Goal: Transaction & Acquisition: Book appointment/travel/reservation

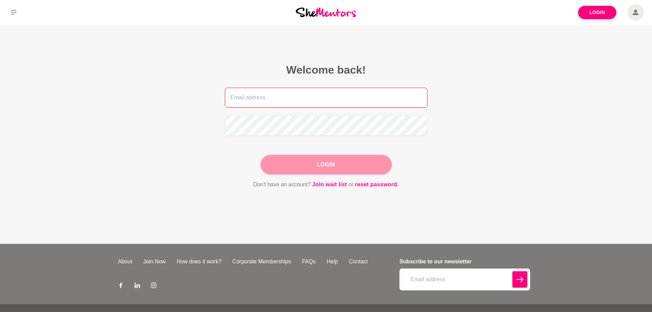
type input "[EMAIL_ADDRESS][DOMAIN_NAME]"
click at [322, 167] on div "Login" at bounding box center [326, 165] width 131 height 20
click at [327, 164] on button "Login" at bounding box center [326, 165] width 131 height 20
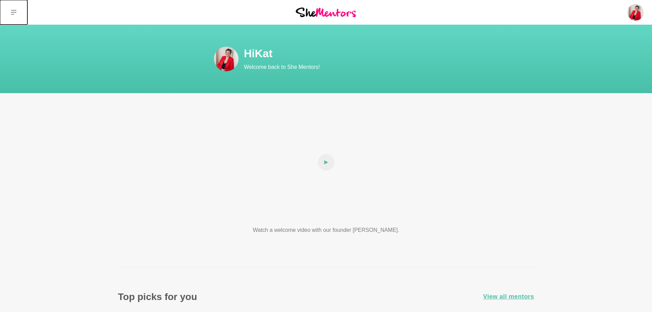
click at [12, 13] on icon at bounding box center [13, 12] width 5 height 5
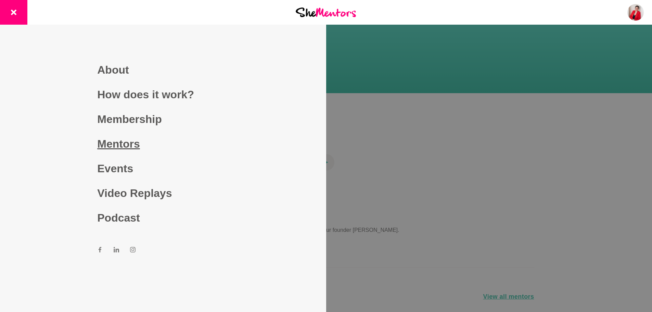
click at [110, 144] on link "Mentors" at bounding box center [162, 143] width 131 height 25
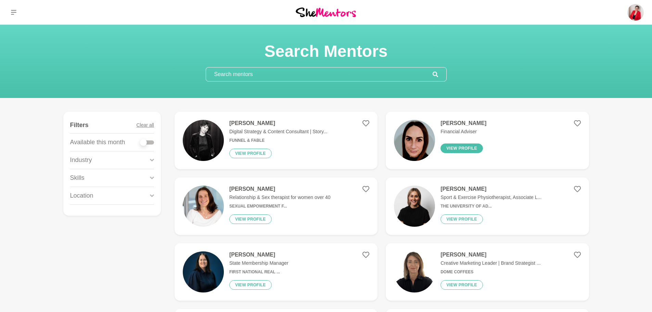
click at [466, 150] on button "View profile" at bounding box center [462, 148] width 42 height 10
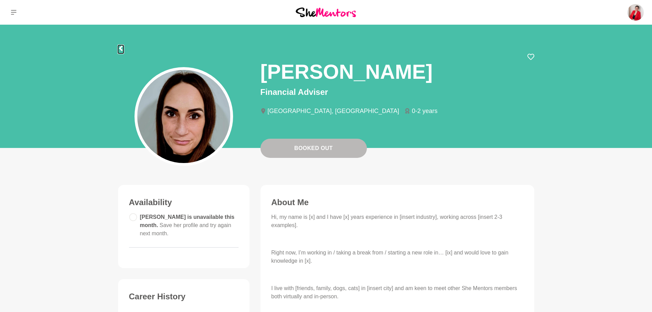
click at [120, 50] on icon at bounding box center [120, 48] width 3 height 5
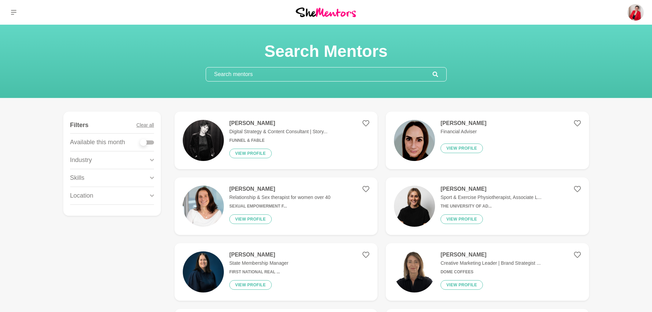
click at [146, 143] on div at bounding box center [143, 142] width 7 height 7
checkbox input "true"
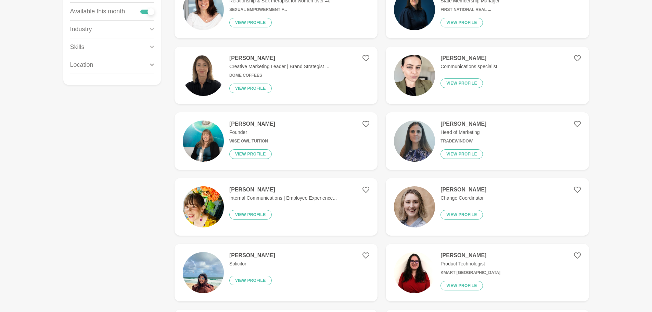
scroll to position [171, 0]
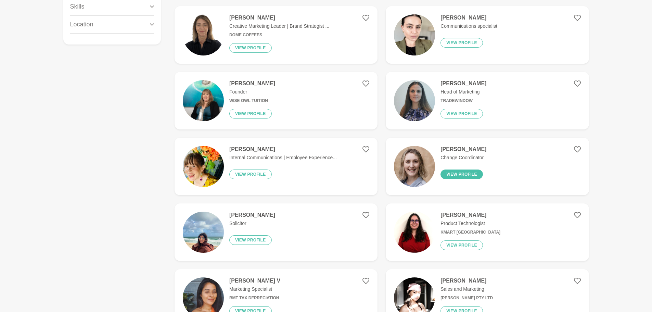
click at [453, 173] on button "View profile" at bounding box center [462, 174] width 42 height 10
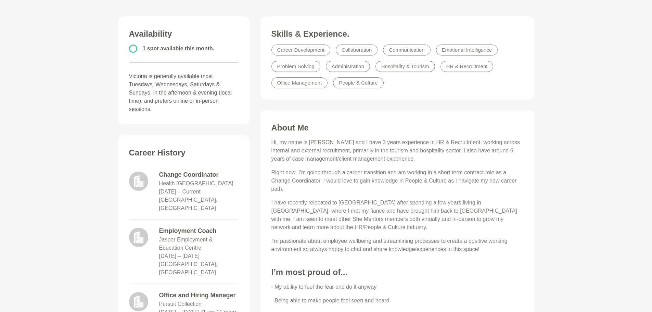
scroll to position [68, 0]
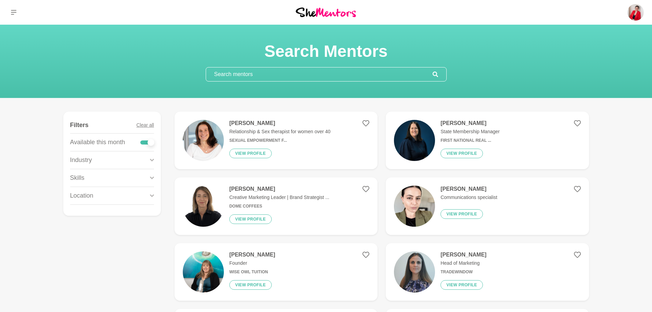
click at [275, 75] on input "text" at bounding box center [319, 74] width 227 height 14
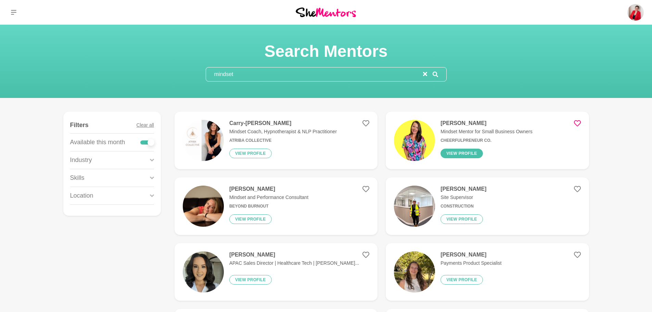
type input "mindset"
click at [473, 152] on button "View profile" at bounding box center [462, 154] width 42 height 10
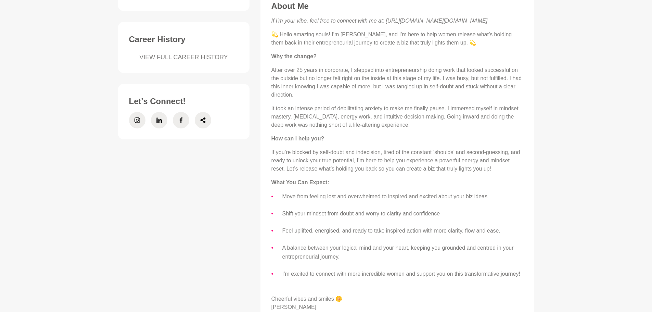
scroll to position [274, 0]
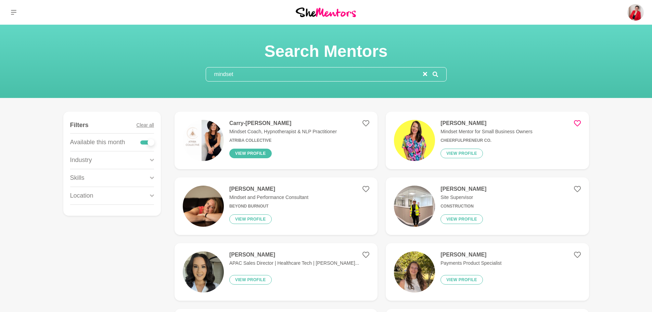
click at [254, 152] on button "View profile" at bounding box center [250, 154] width 42 height 10
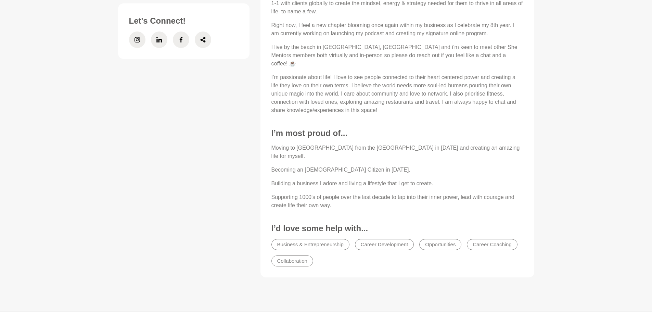
scroll to position [377, 0]
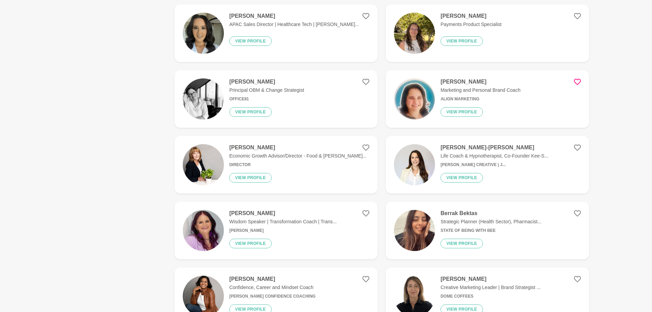
scroll to position [240, 0]
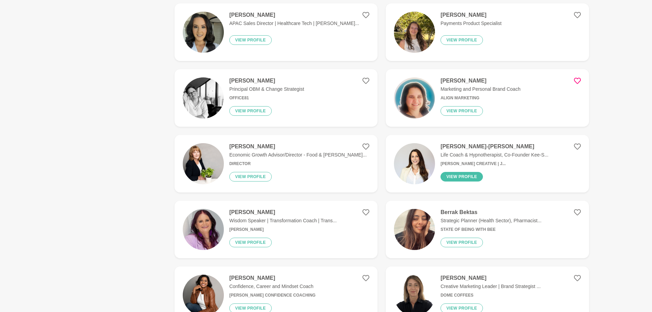
click at [470, 175] on button "View profile" at bounding box center [462, 177] width 42 height 10
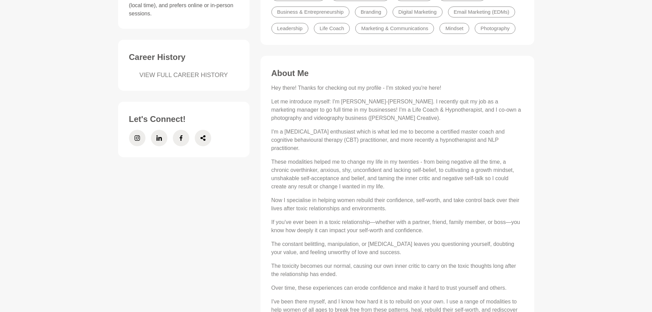
scroll to position [274, 0]
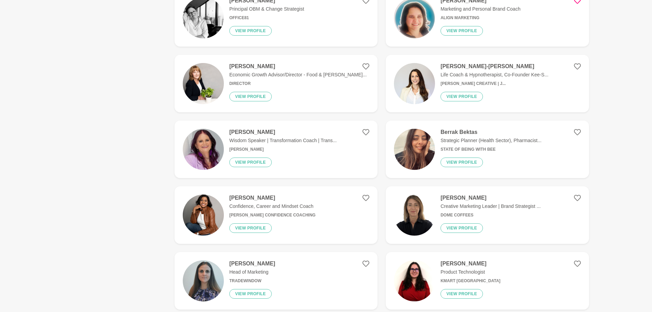
scroll to position [342, 0]
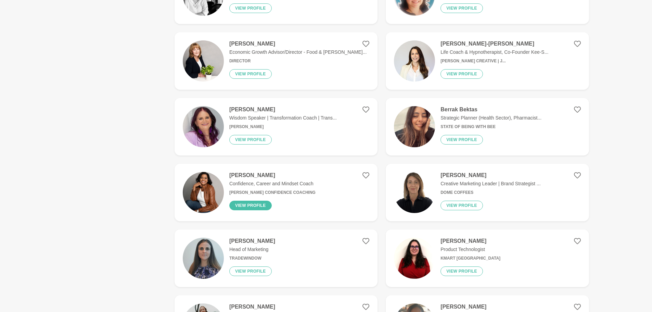
click at [253, 208] on button "View profile" at bounding box center [250, 206] width 42 height 10
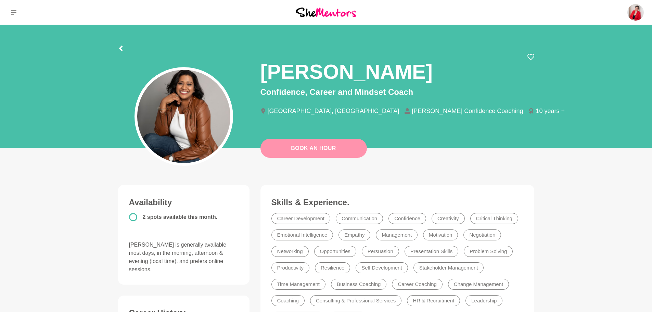
click at [322, 148] on link "Book An Hour" at bounding box center [314, 148] width 106 height 19
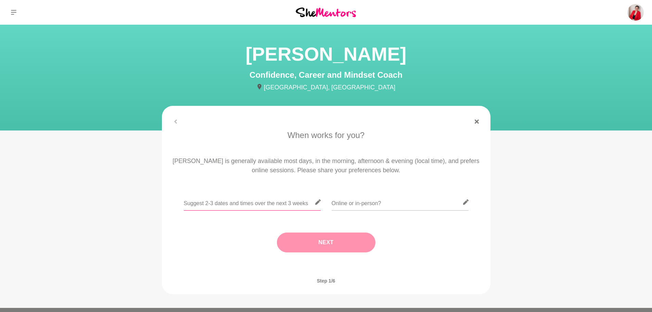
click at [231, 206] on input "text" at bounding box center [252, 202] width 137 height 17
type input "Mondays and Wednesdays tend to be best for me"
click at [393, 199] on input "text" at bounding box center [400, 202] width 137 height 17
type input "Online, please"
click at [330, 242] on button "Next" at bounding box center [326, 242] width 99 height 20
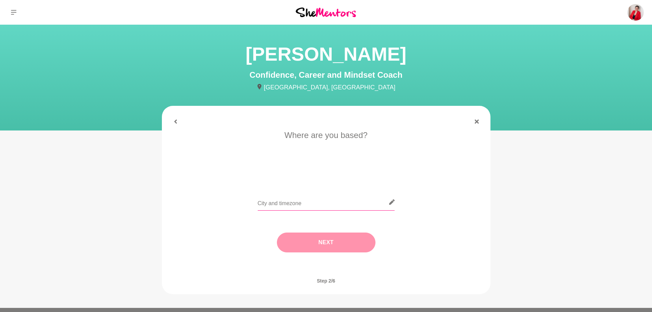
click at [320, 204] on input "text" at bounding box center [326, 202] width 137 height 17
type input "[GEOGRAPHIC_DATA], [GEOGRAPHIC_DATA]"
click at [320, 240] on button "Next" at bounding box center [326, 242] width 99 height 20
click at [254, 172] on li "Let's do coffee" at bounding box center [253, 173] width 45 height 11
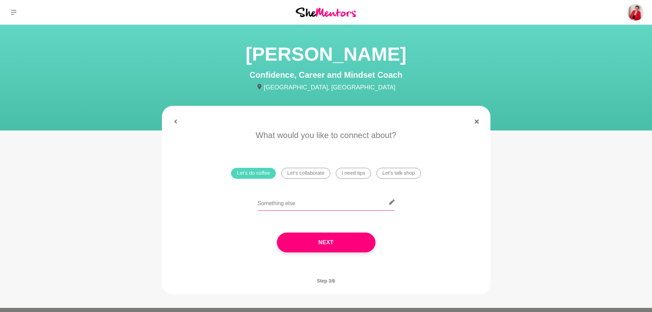
click at [281, 208] on input "text" at bounding box center [326, 202] width 137 height 17
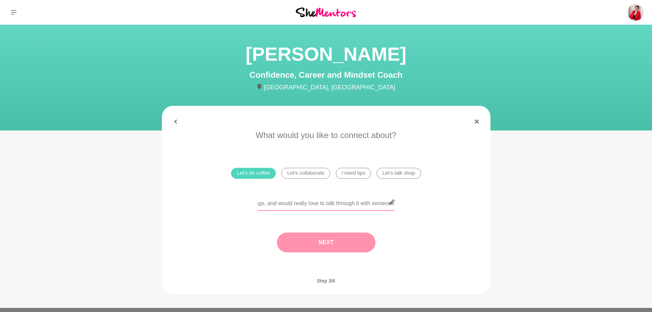
type input "I've been a little frustrated about some things, and would really love to talk …"
click at [314, 242] on button "Next" at bounding box center [326, 242] width 99 height 20
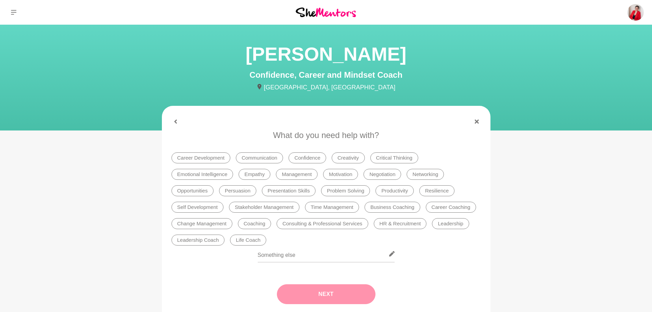
click at [305, 161] on li "Confidence" at bounding box center [308, 157] width 38 height 11
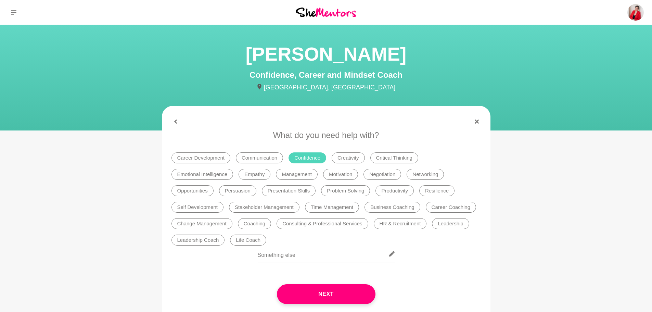
click at [444, 192] on li "Resilience" at bounding box center [436, 190] width 35 height 11
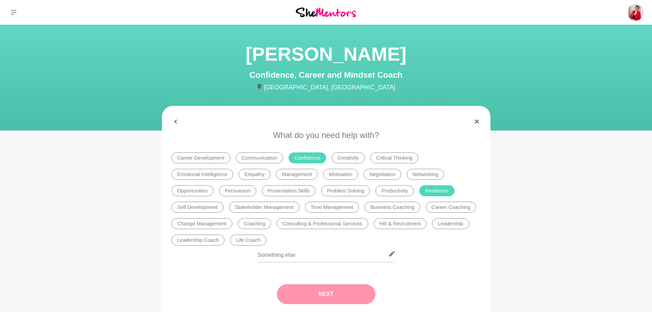
click at [336, 293] on button "Next" at bounding box center [326, 294] width 99 height 20
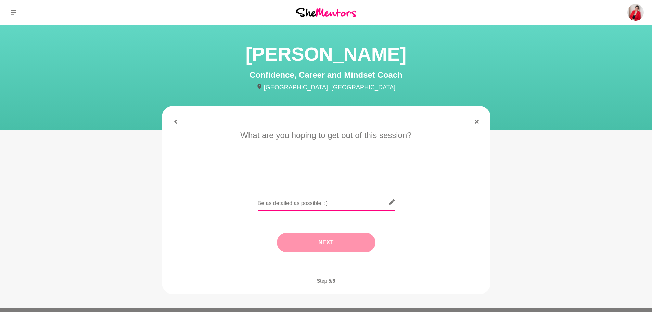
click at [282, 204] on input "text" at bounding box center [326, 202] width 137 height 17
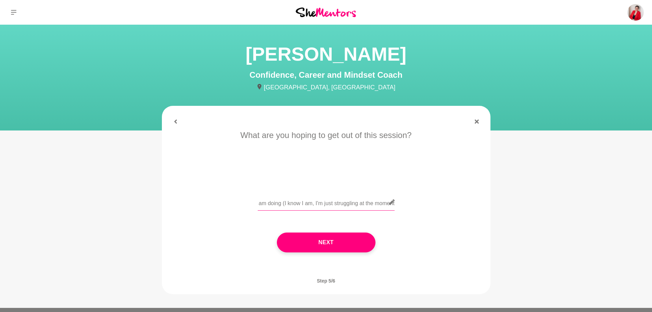
scroll to position [0, 124]
type input "Basically to feel like I am meant to be doing what I am doing (I know I am, I'm…"
click at [327, 240] on button "Next" at bounding box center [326, 242] width 99 height 20
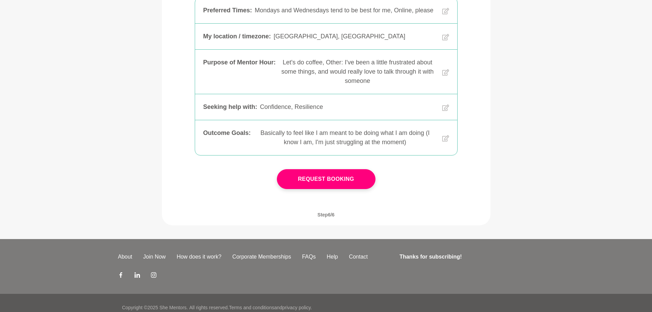
scroll to position [171, 0]
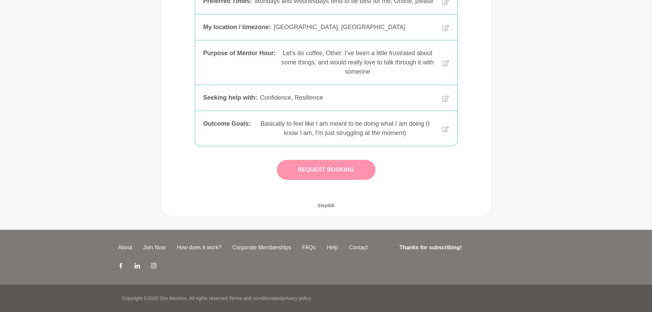
click at [331, 164] on button "Request Booking" at bounding box center [326, 170] width 99 height 20
